Goal: Check status: Check status

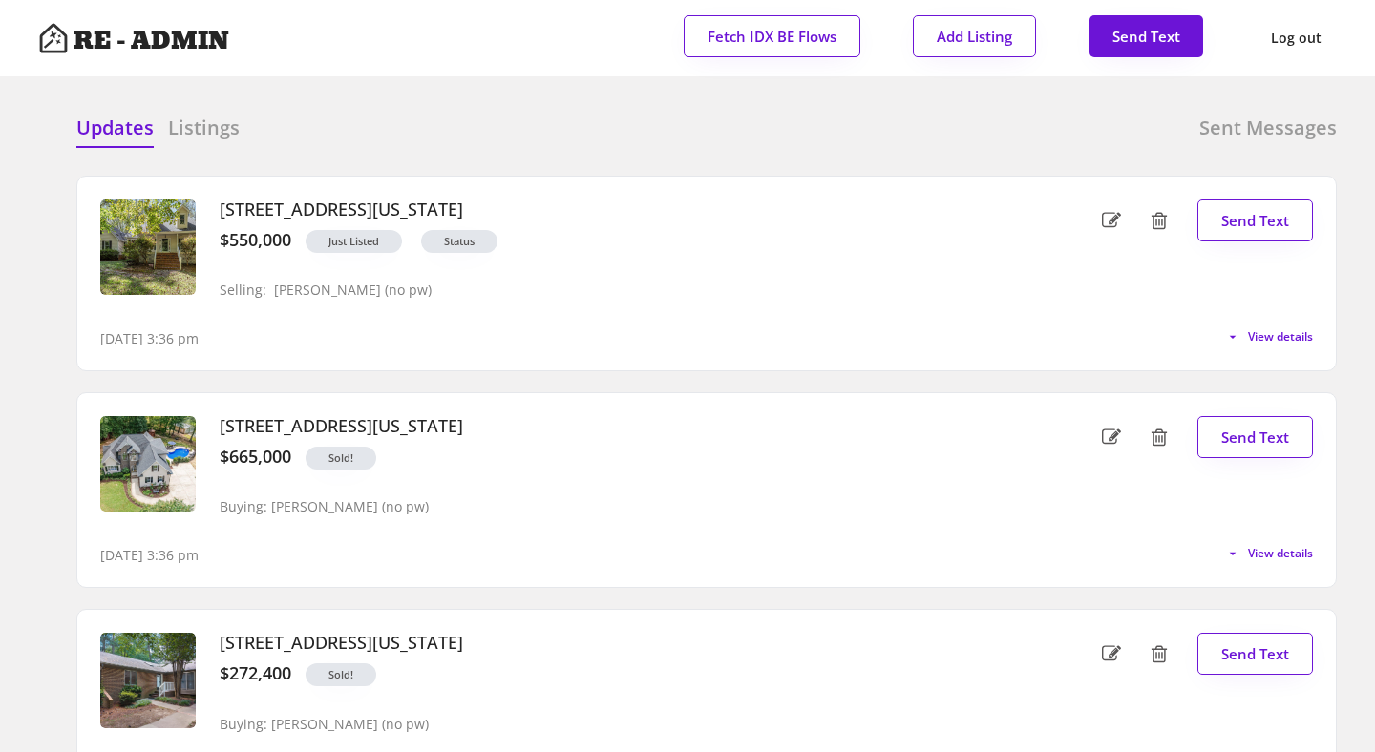
click at [411, 137] on div "Updates Listings Sent Messages" at bounding box center [706, 134] width 1260 height 38
click at [459, 116] on div "Updates Listings Sent Messages" at bounding box center [706, 134] width 1260 height 38
click at [344, 101] on div "Updates Listings Sent Messages 420 Calvary Court, Hillsborough, North Carolina …" at bounding box center [687, 115] width 1299 height 46
click at [370, 97] on div "Updates Listings Sent Messages 420 Calvary Court, Hillsborough, North Carolina …" at bounding box center [687, 115] width 1299 height 46
click at [1233, 128] on h6 "Sent Messages" at bounding box center [1267, 128] width 137 height 27
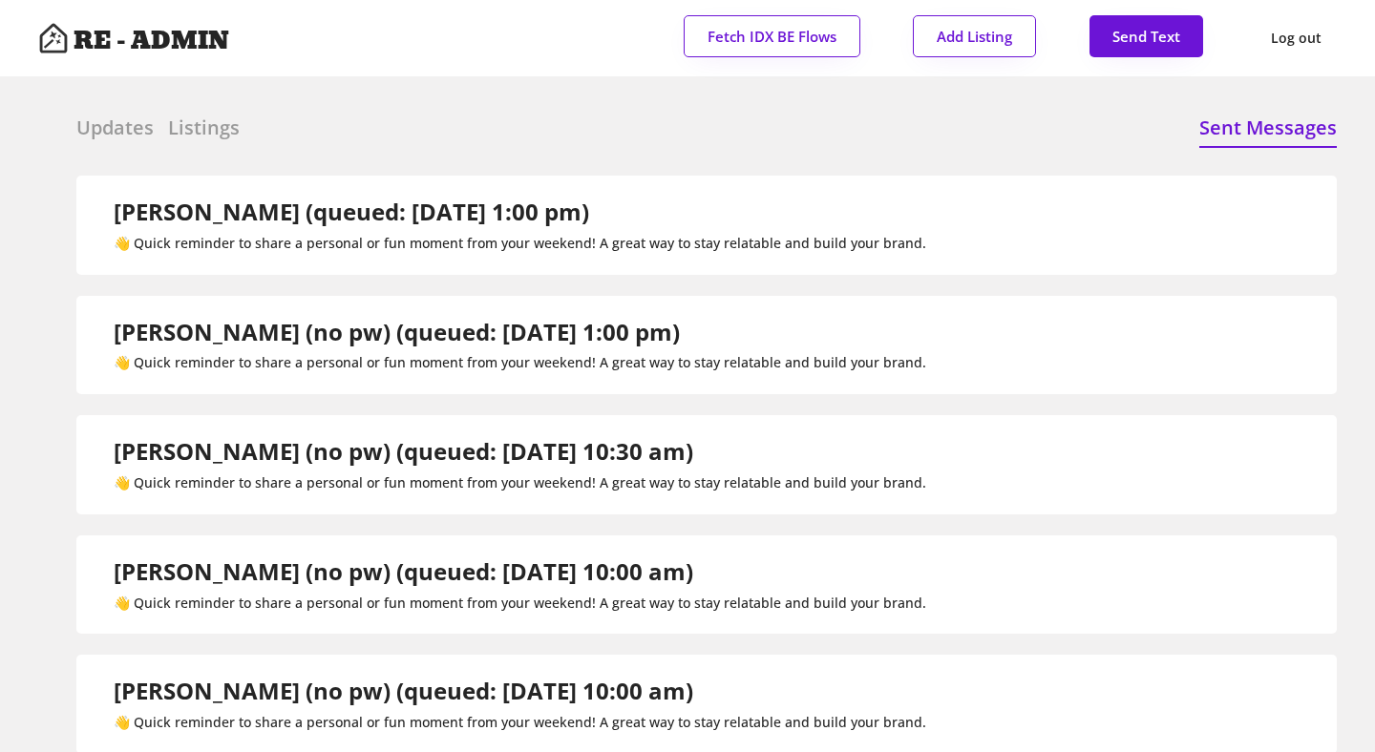
click at [72, 126] on div "Updates Listings Sent Messages 420 Calvary Court, Hillsborough, North Carolina …" at bounding box center [687, 115] width 1299 height 46
click at [114, 128] on h6 "Updates" at bounding box center [114, 128] width 77 height 27
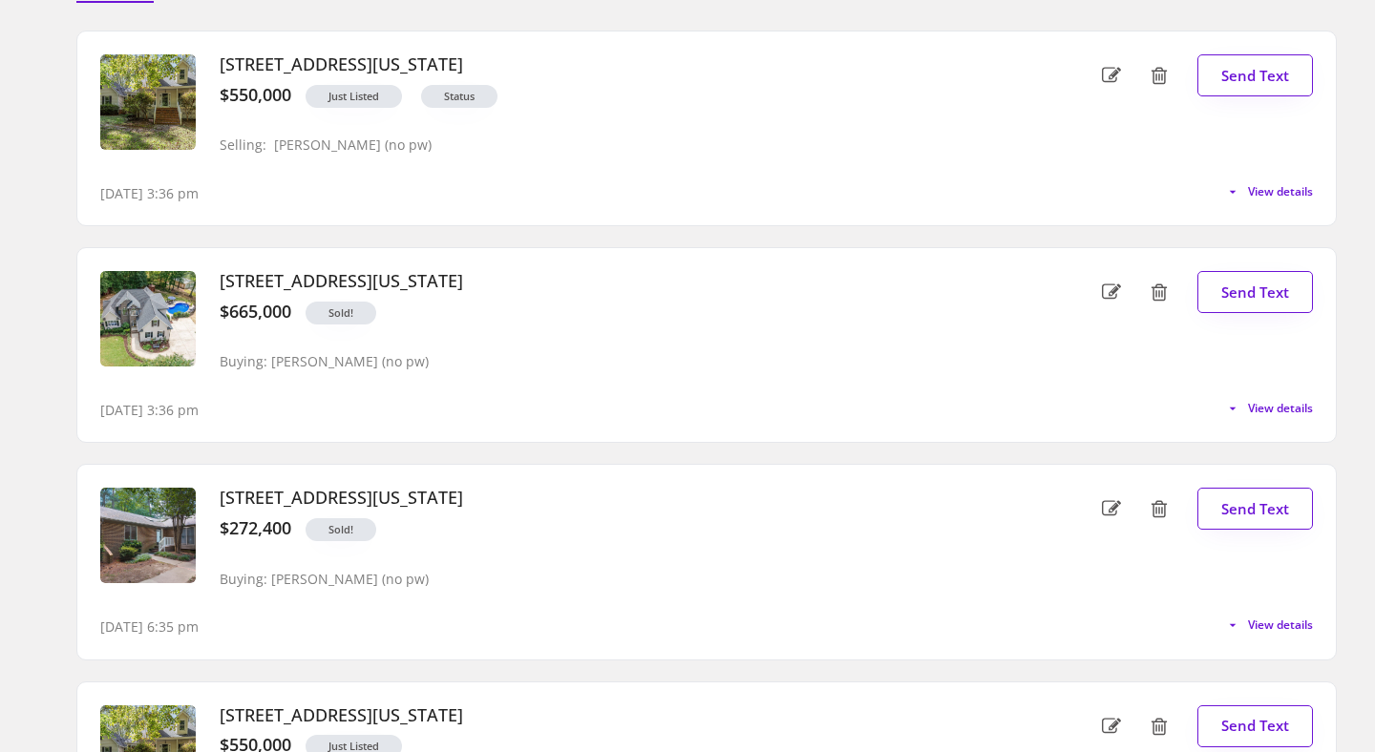
scroll to position [144, 0]
click at [1265, 194] on span "View details" at bounding box center [1277, 192] width 72 height 11
select select ""professional""
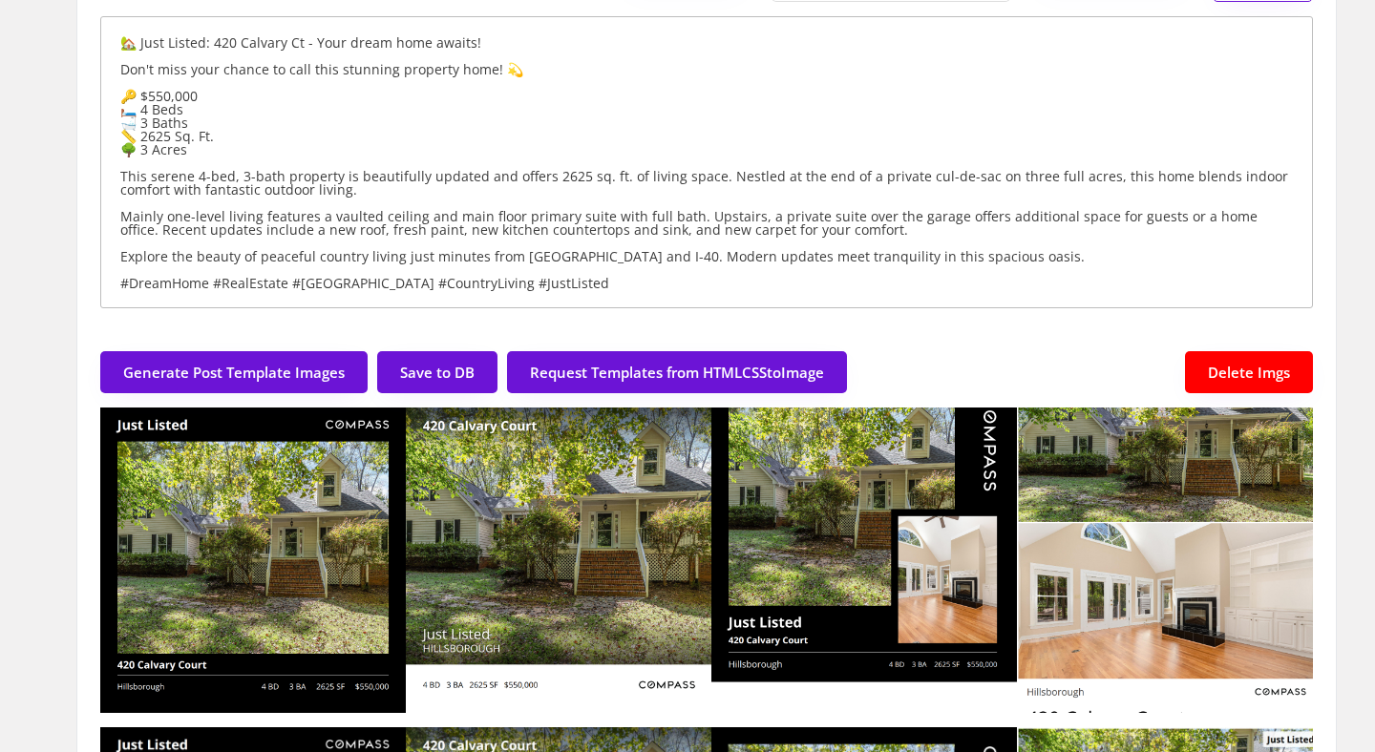
scroll to position [226, 0]
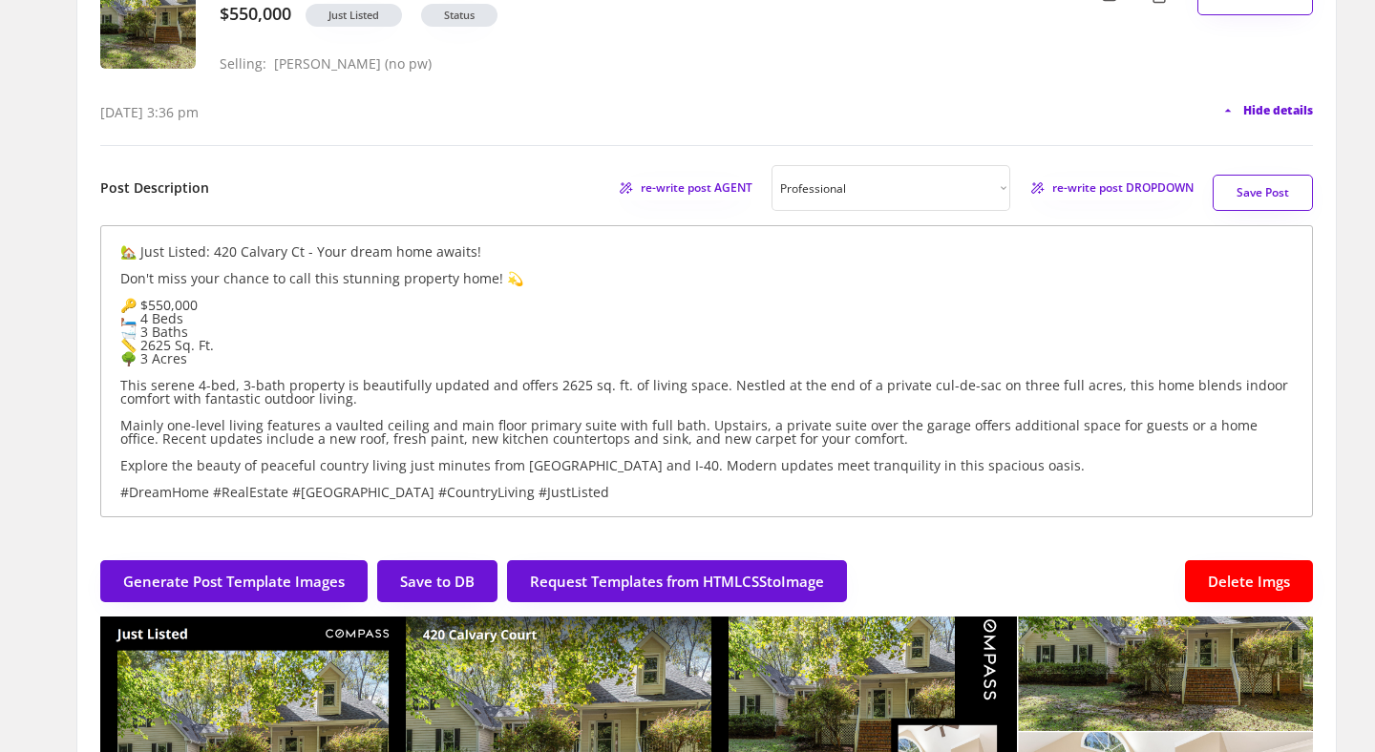
click at [1265, 112] on span "Hide details" at bounding box center [1278, 110] width 70 height 11
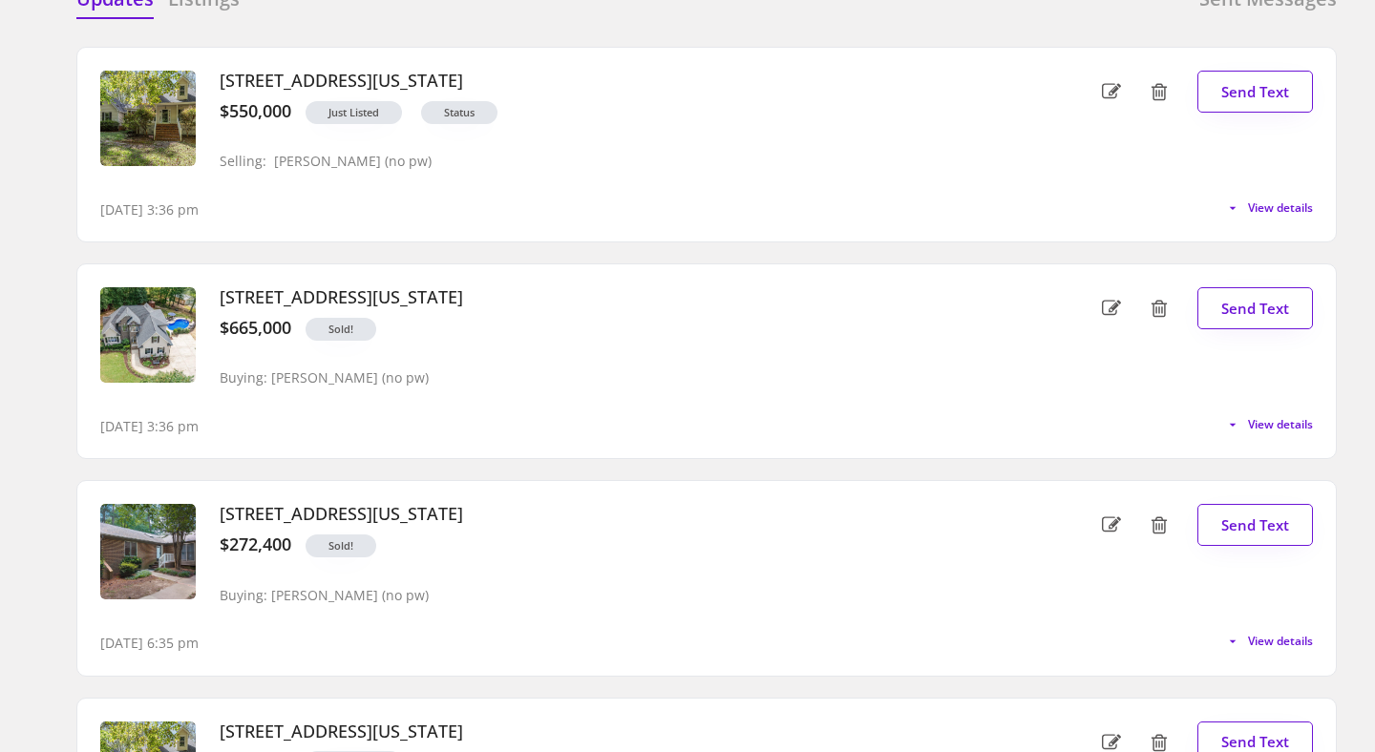
scroll to position [0, 0]
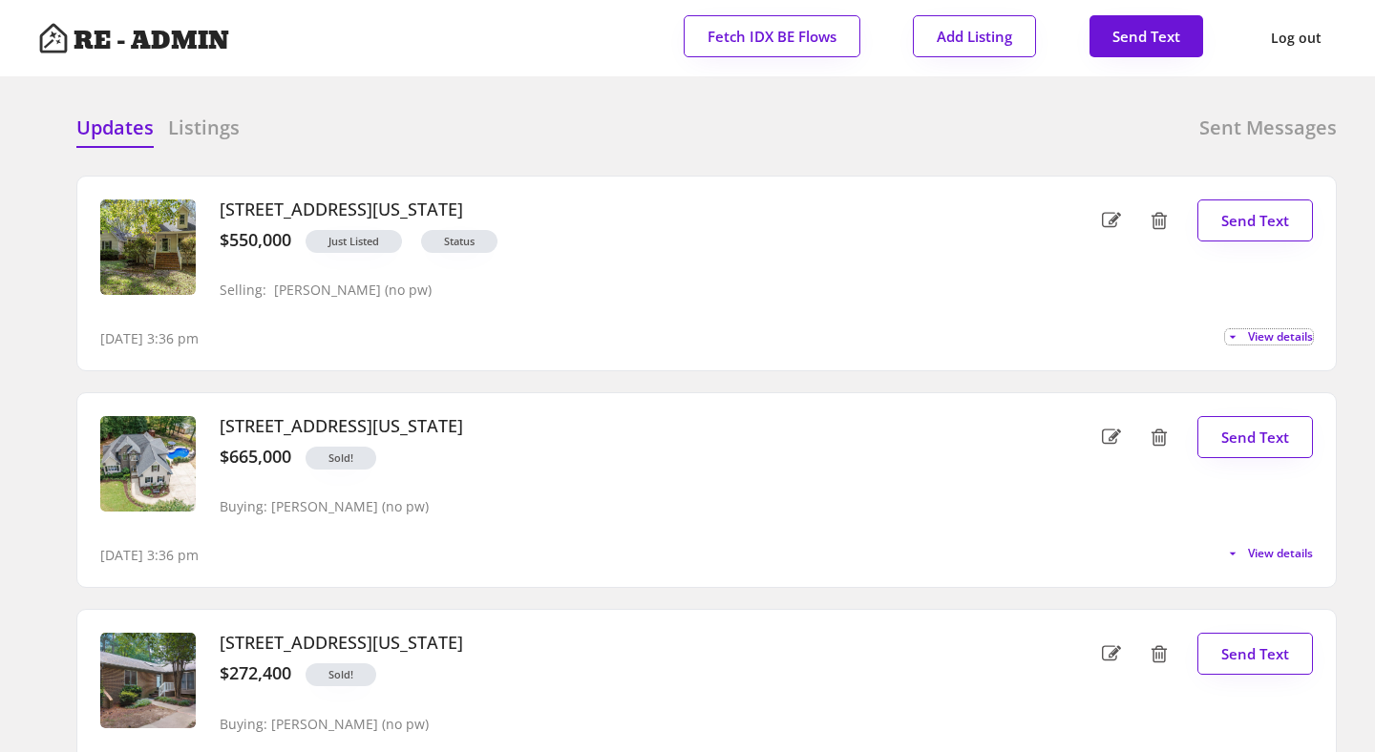
click at [572, 112] on div "Updates Listings Sent Messages 420 Calvary Court, Hillsborough, North Carolina …" at bounding box center [687, 115] width 1299 height 46
